Goal: Task Accomplishment & Management: Manage account settings

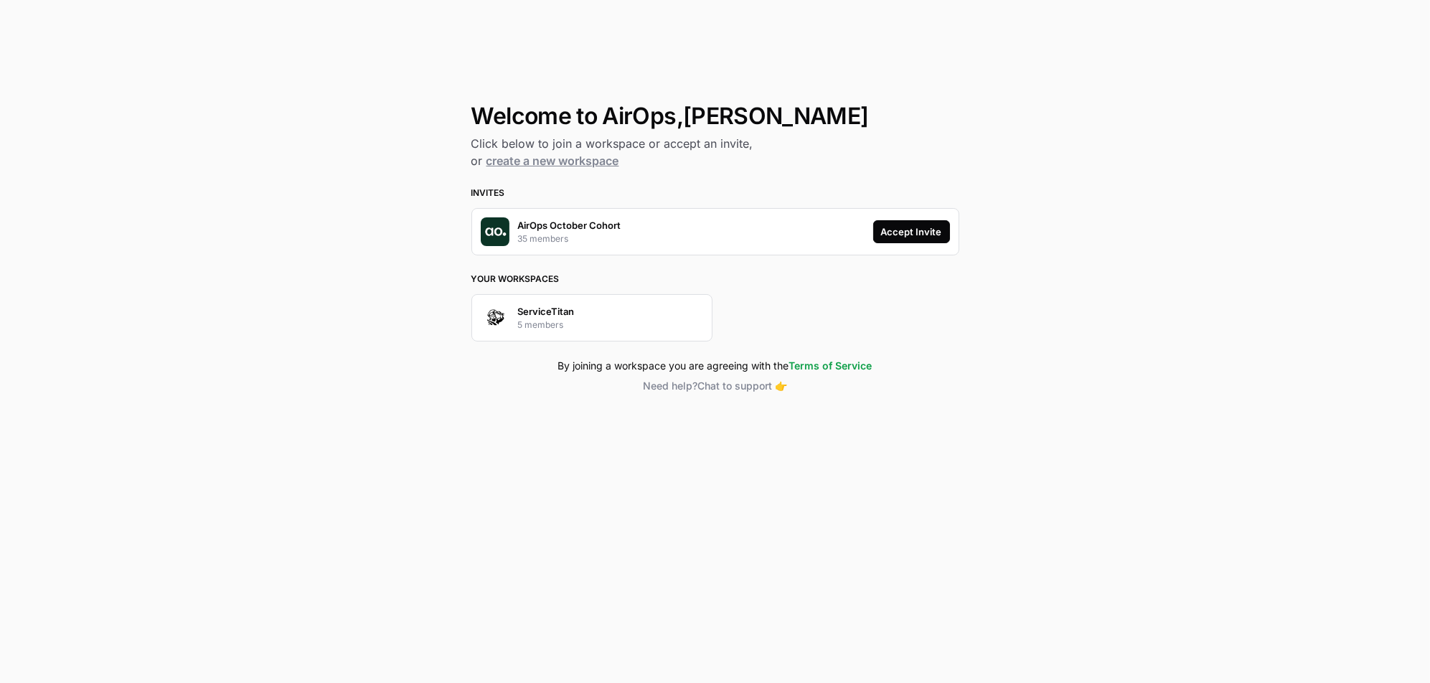
click at [922, 229] on div "Accept Invite" at bounding box center [911, 232] width 61 height 14
